Goal: Task Accomplishment & Management: Manage account settings

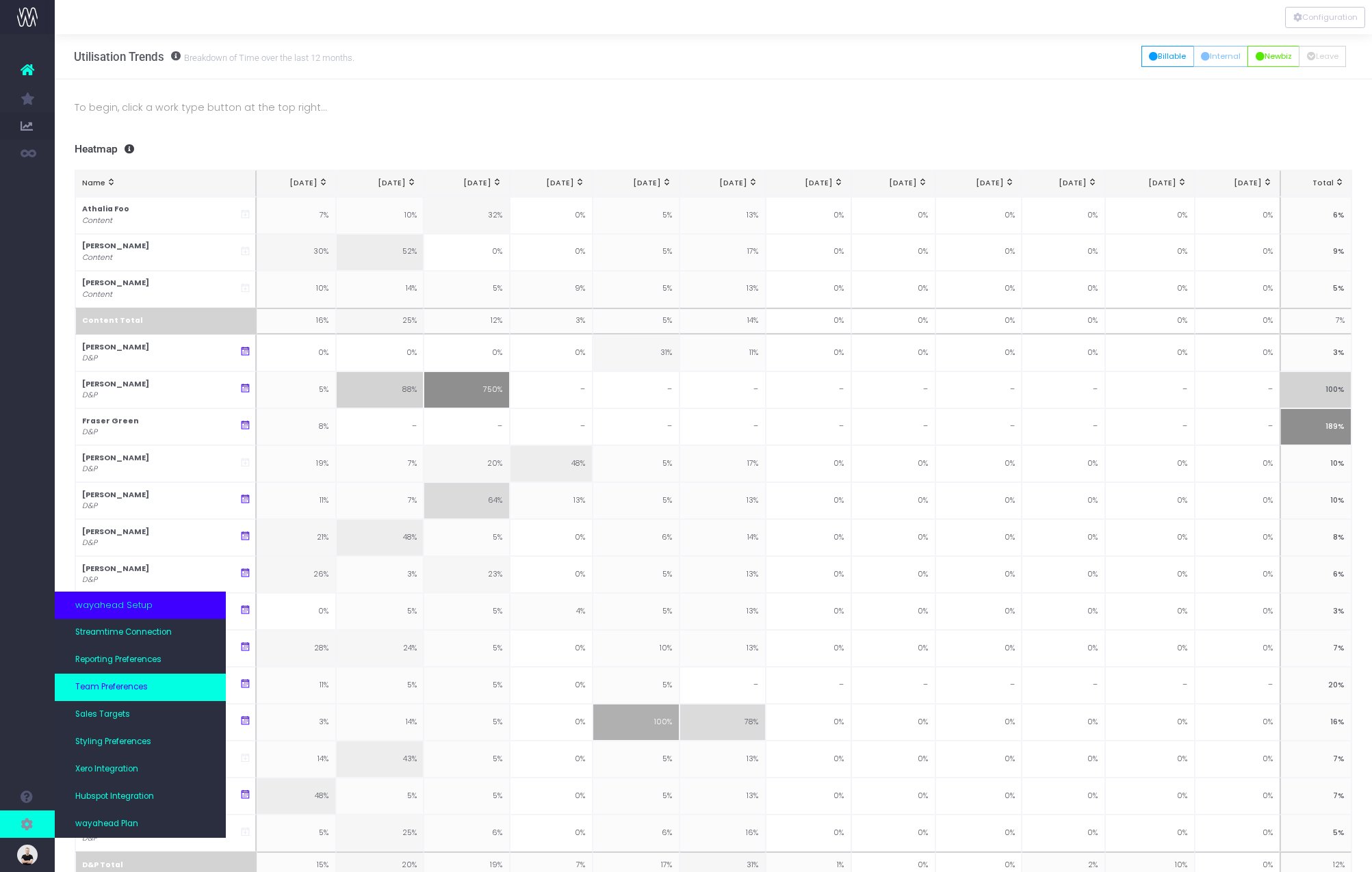
click at [127, 698] on link "Team Preferences" at bounding box center [140, 687] width 171 height 27
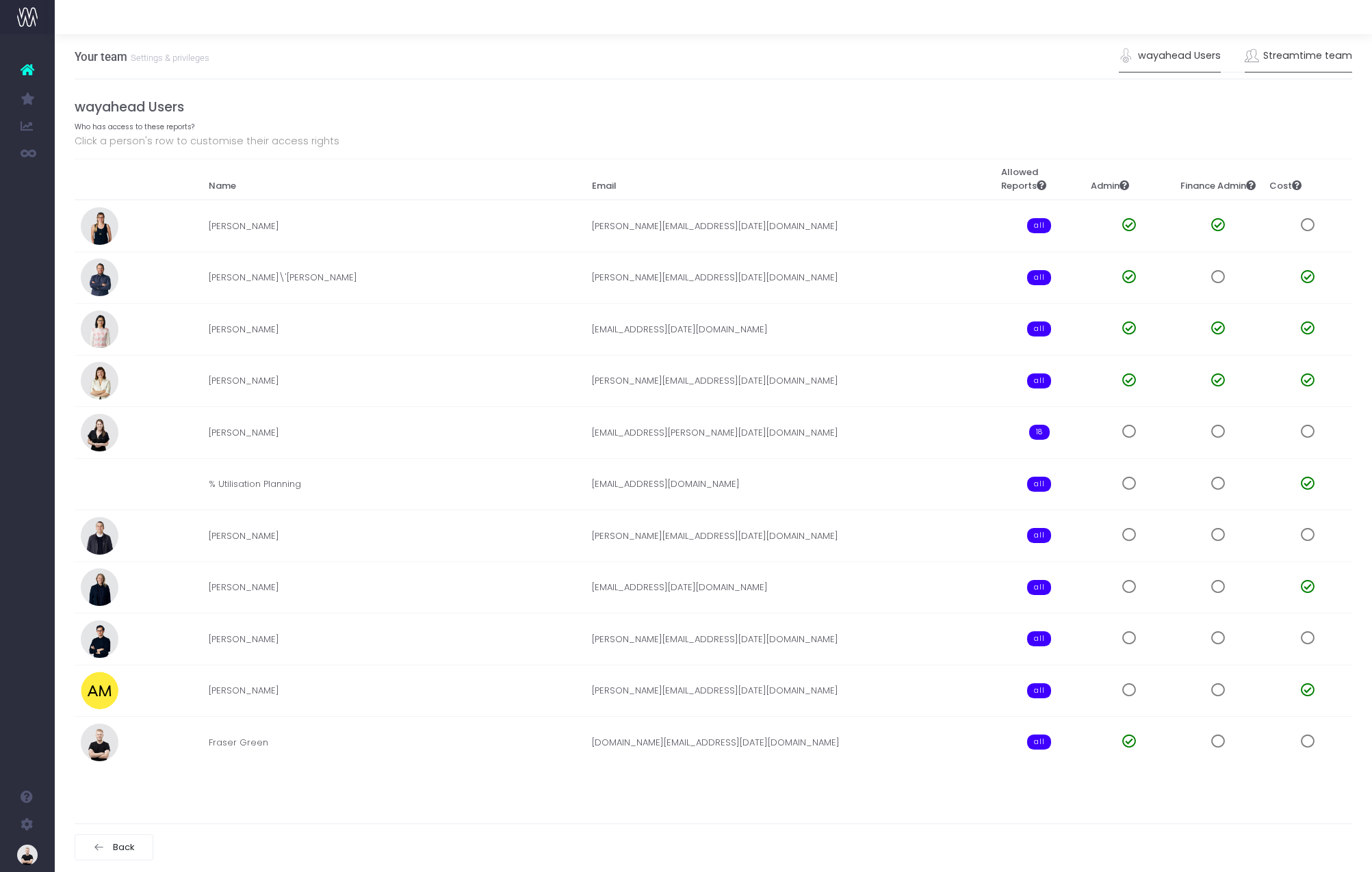
click at [1311, 56] on link "Streamtime team" at bounding box center [1299, 56] width 108 height 32
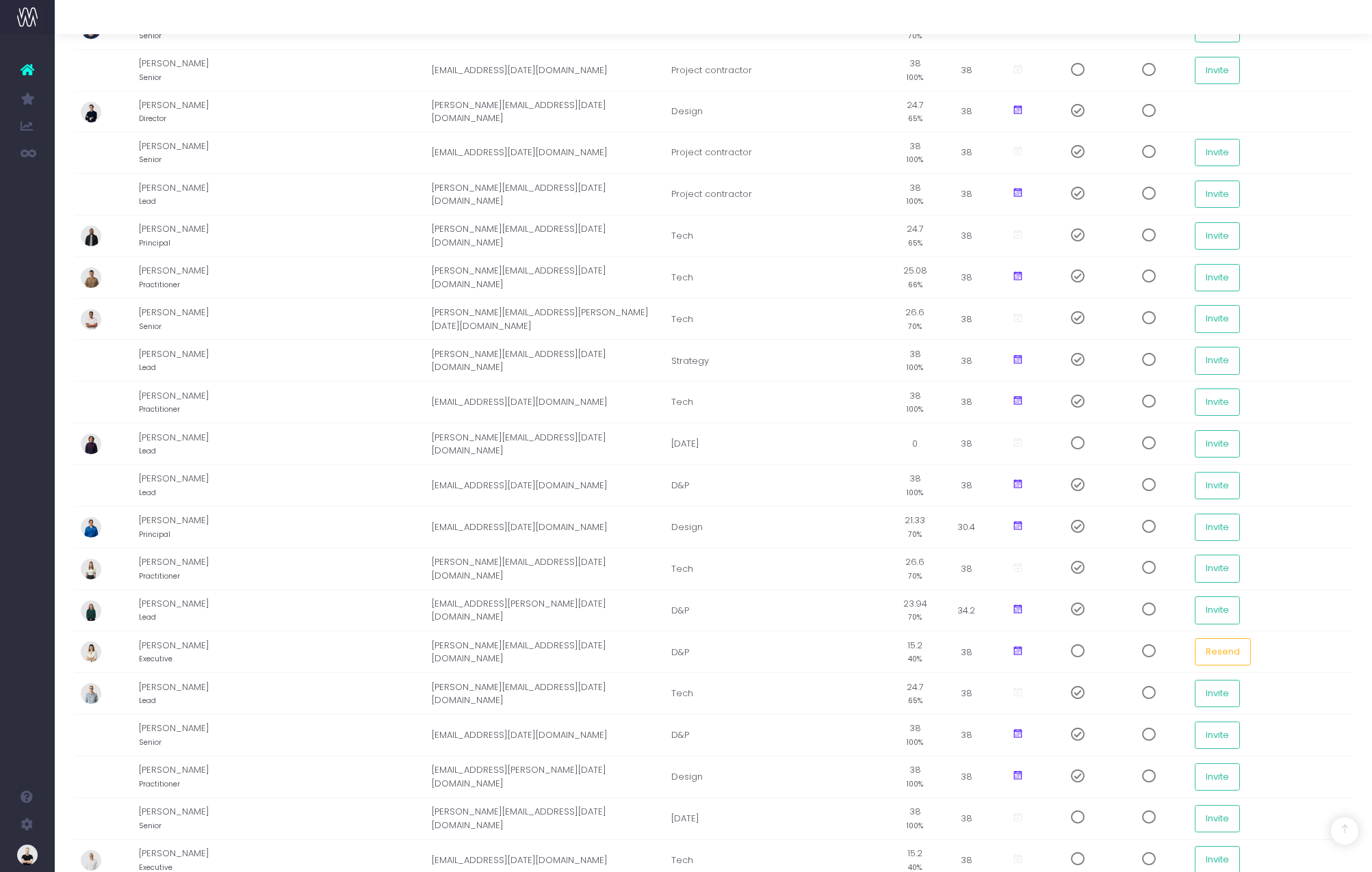
scroll to position [1454, 0]
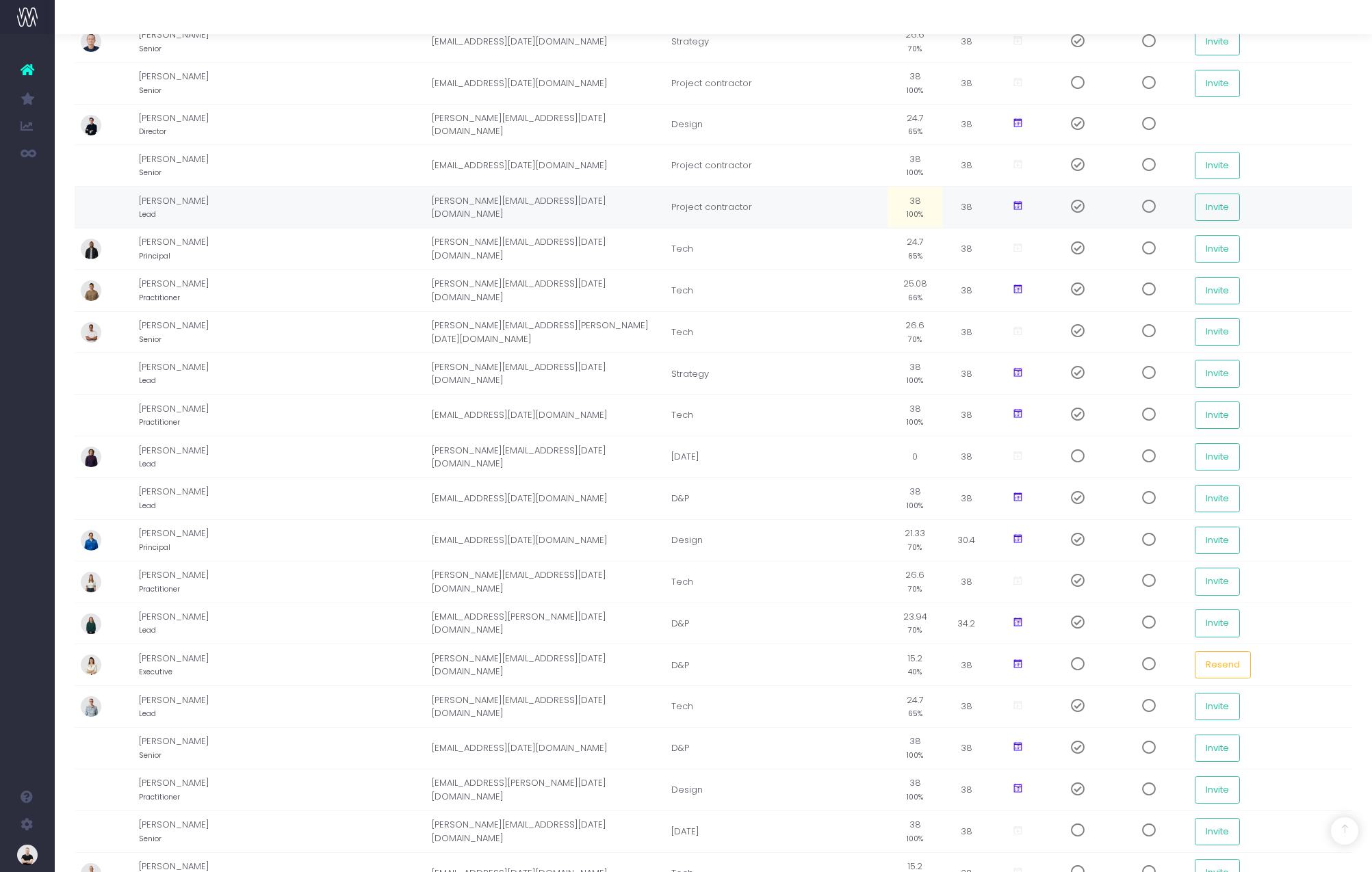
click at [1013, 209] on icon at bounding box center [1018, 206] width 12 height 12
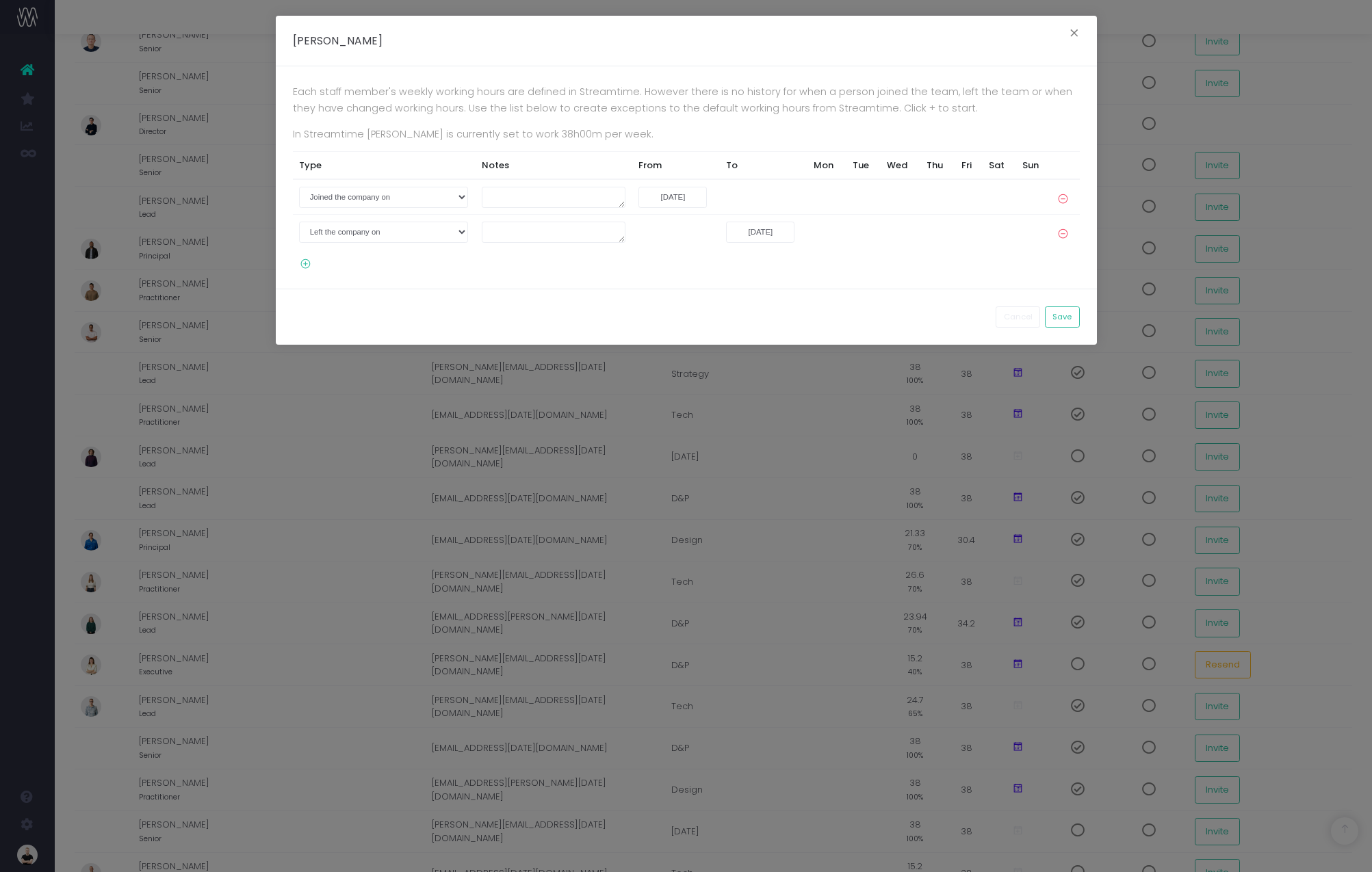
click at [308, 264] on icon at bounding box center [302, 265] width 18 height 12
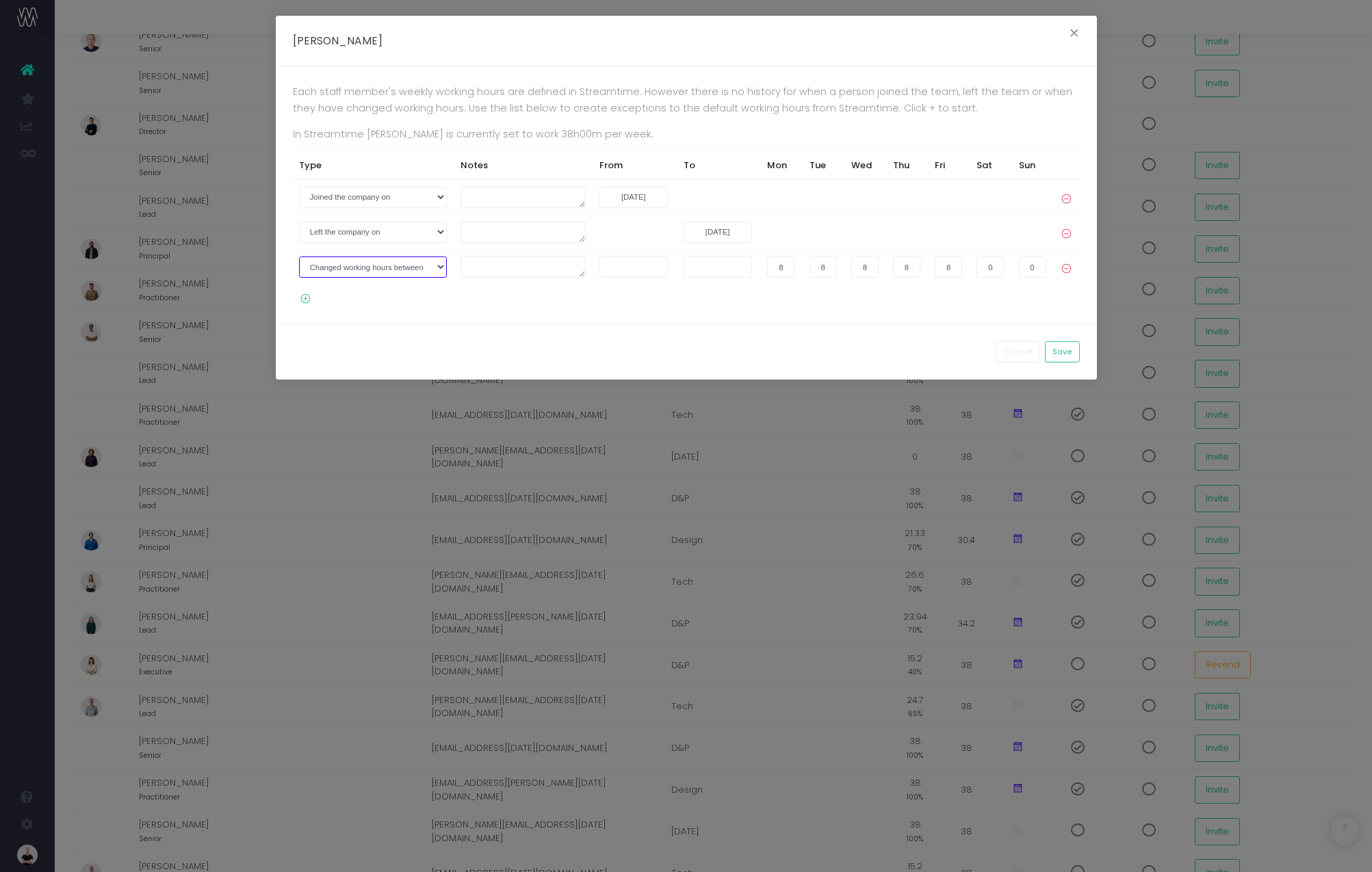
click at [385, 265] on select "Joined the company on Left the company on Changed working hours between" at bounding box center [373, 267] width 148 height 21
click at [1067, 275] on td at bounding box center [1067, 267] width 26 height 35
click at [1067, 274] on icon at bounding box center [1067, 265] width 12 height 18
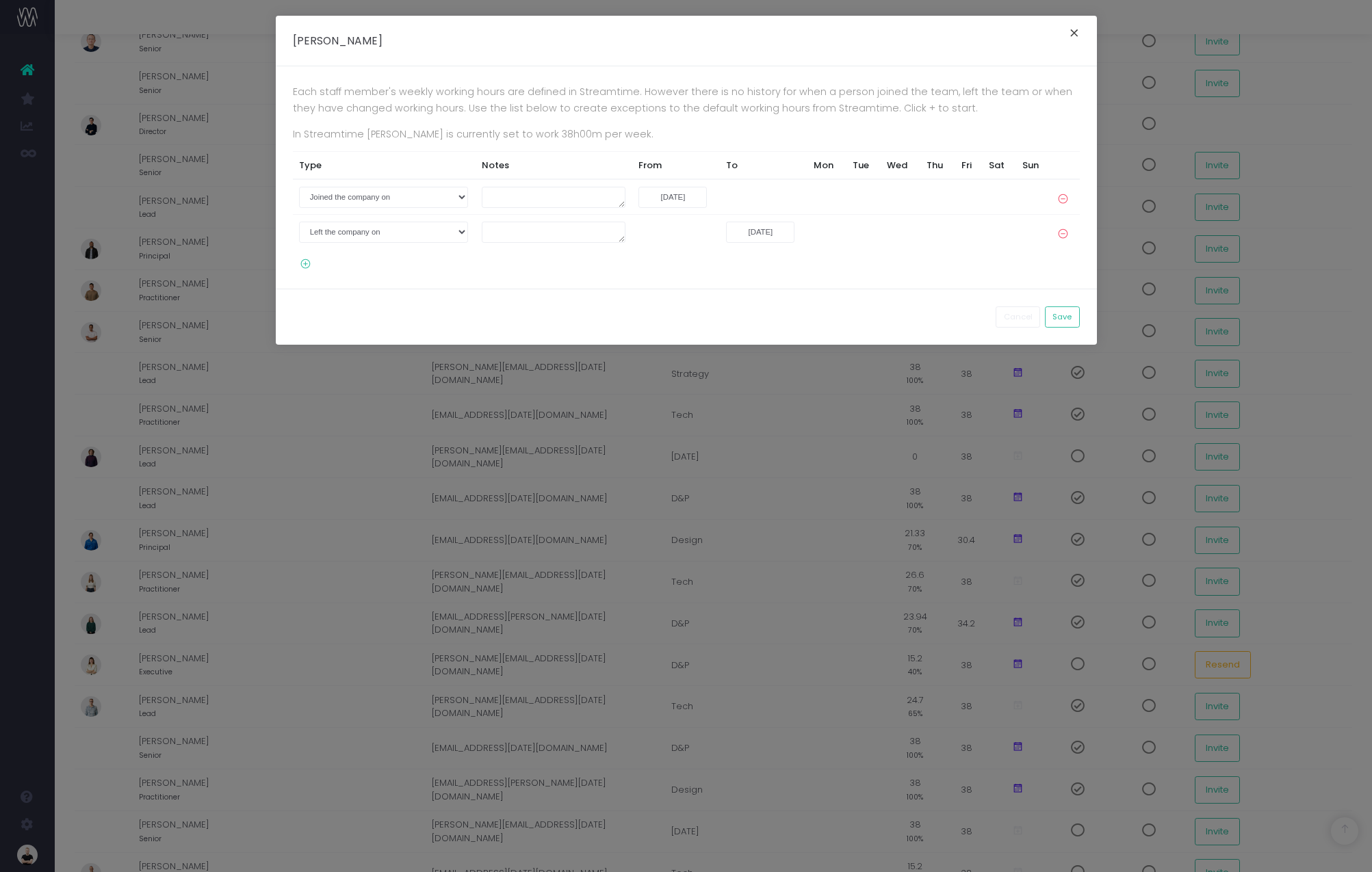
click at [1073, 41] on button "×" at bounding box center [1074, 35] width 29 height 22
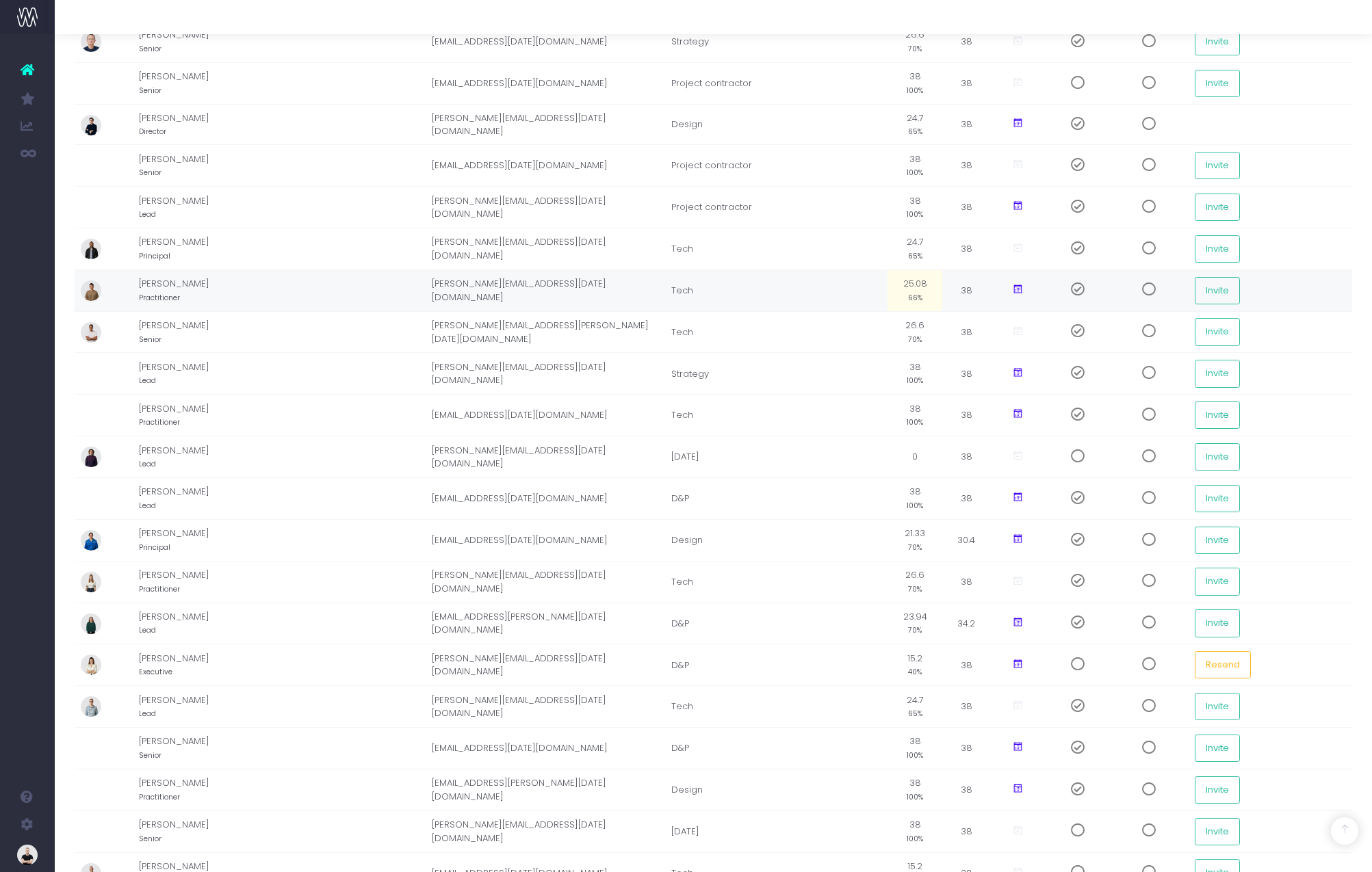
scroll to position [1423, 0]
